Goal: Check status: Check status

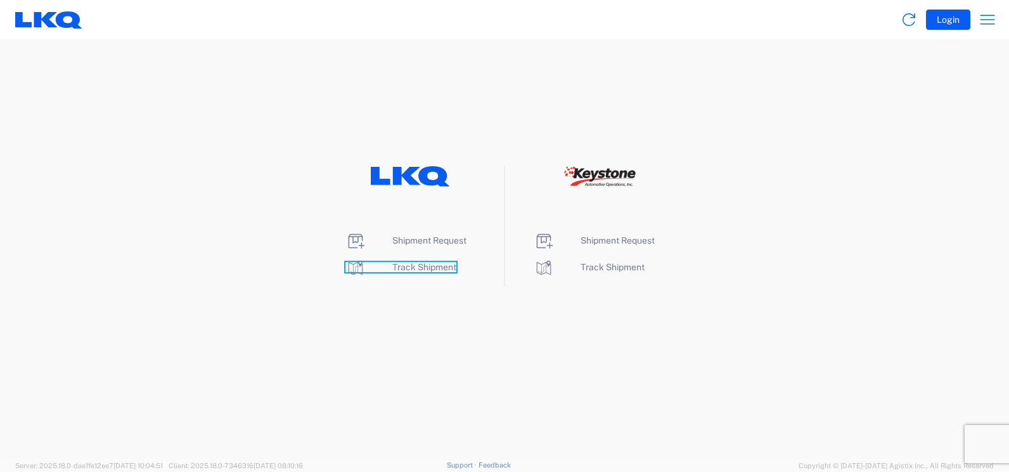
click at [444, 268] on span "Track Shipment" at bounding box center [424, 267] width 64 height 10
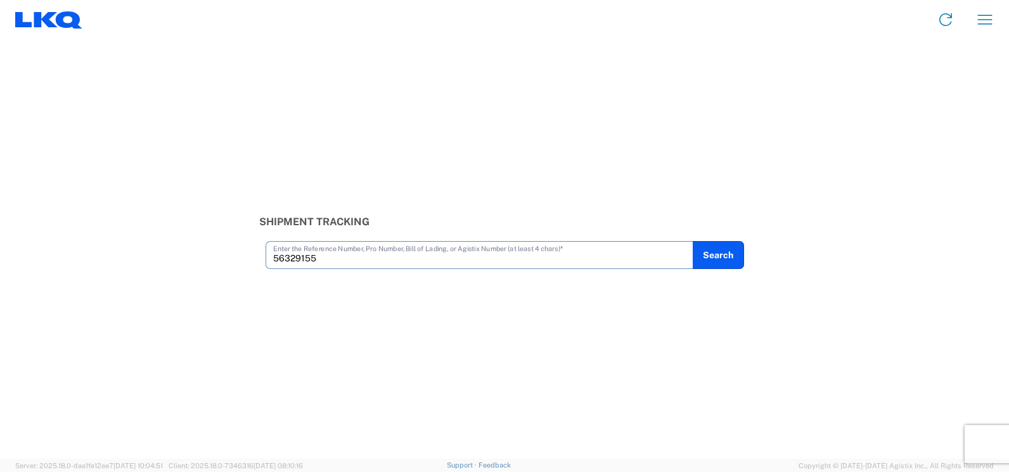
type input "56329155"
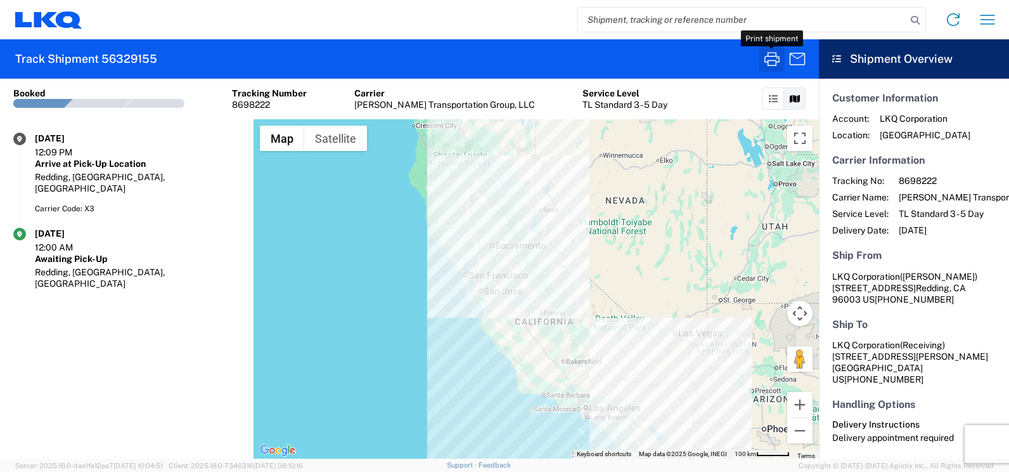
click at [776, 57] on icon "button" at bounding box center [772, 59] width 20 height 20
